Goal: Check status: Check status

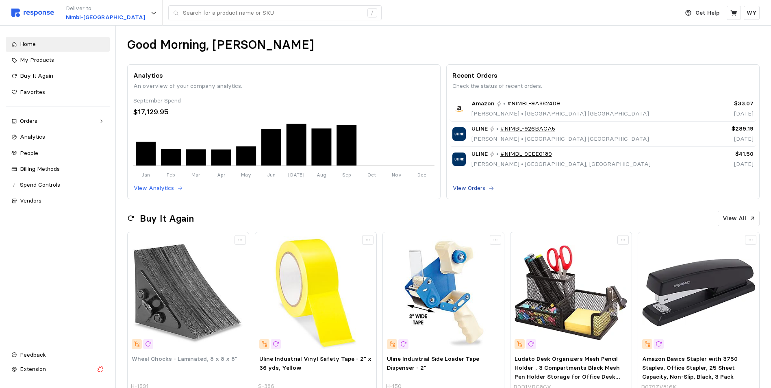
click at [472, 189] on p "View Orders" at bounding box center [469, 188] width 33 height 9
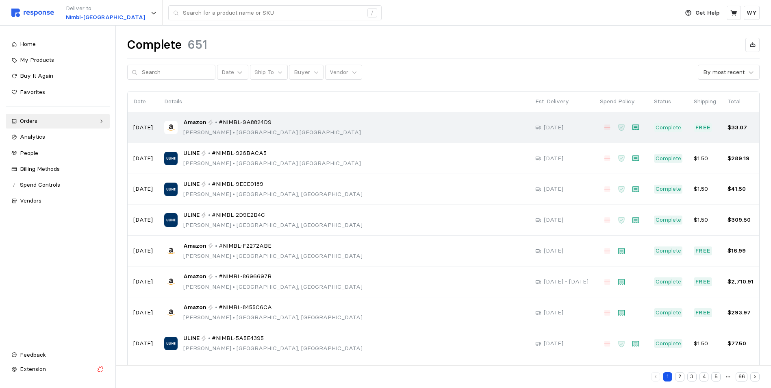
click at [248, 123] on span "#NIMBL-9A8824D9" at bounding box center [245, 122] width 53 height 9
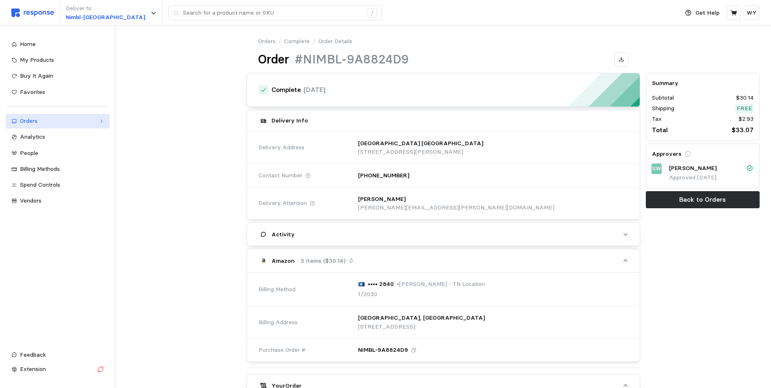
click at [31, 118] on div "Orders" at bounding box center [58, 121] width 76 height 9
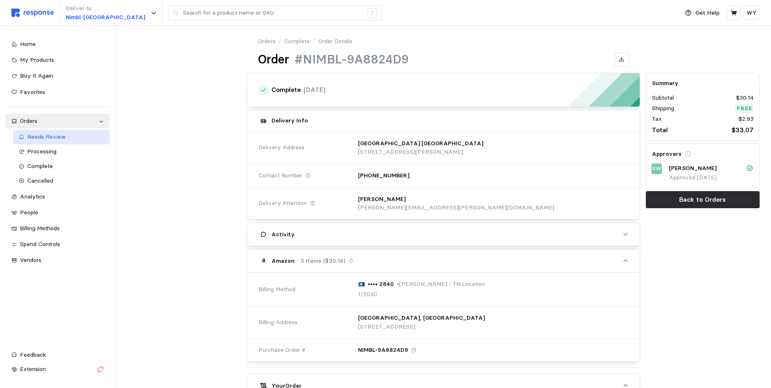
click at [49, 137] on span "Needs Review" at bounding box center [46, 136] width 39 height 7
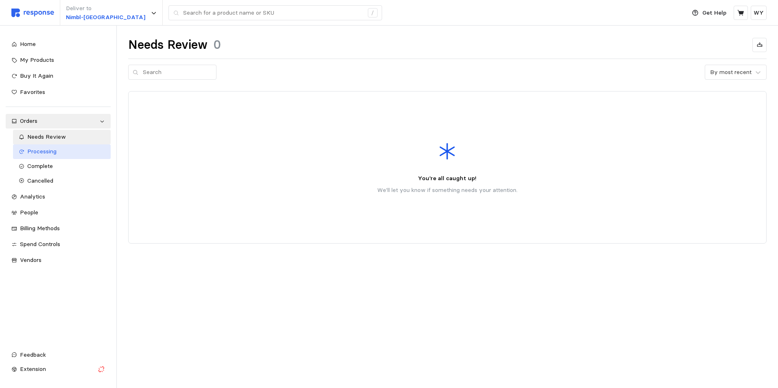
click at [39, 149] on span "Processing" at bounding box center [41, 151] width 29 height 7
